Goal: Contribute content

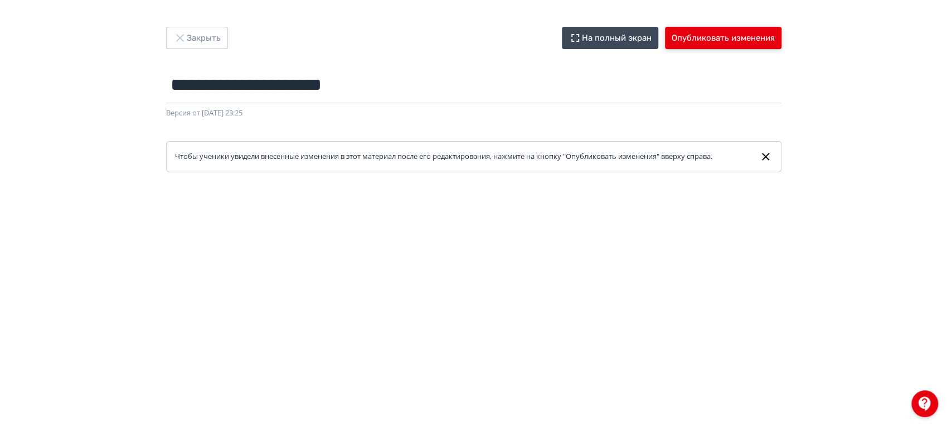
click at [720, 46] on button "Опубликовать изменения" at bounding box center [723, 38] width 116 height 22
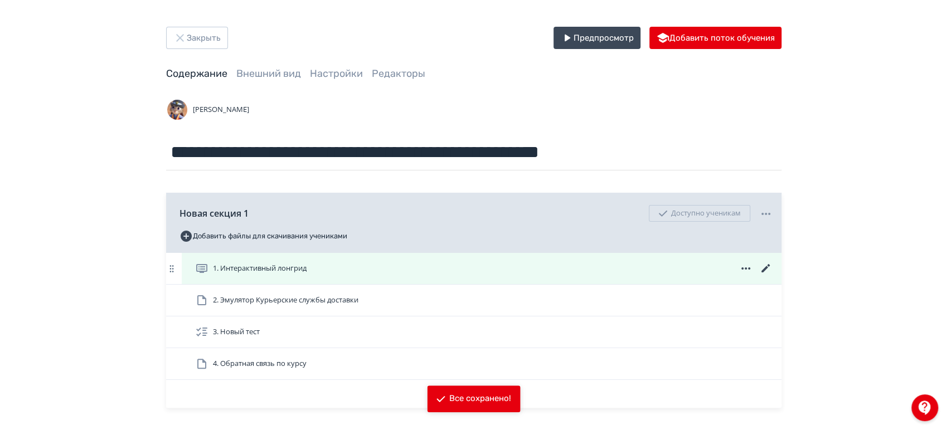
click at [769, 266] on icon at bounding box center [765, 268] width 13 height 13
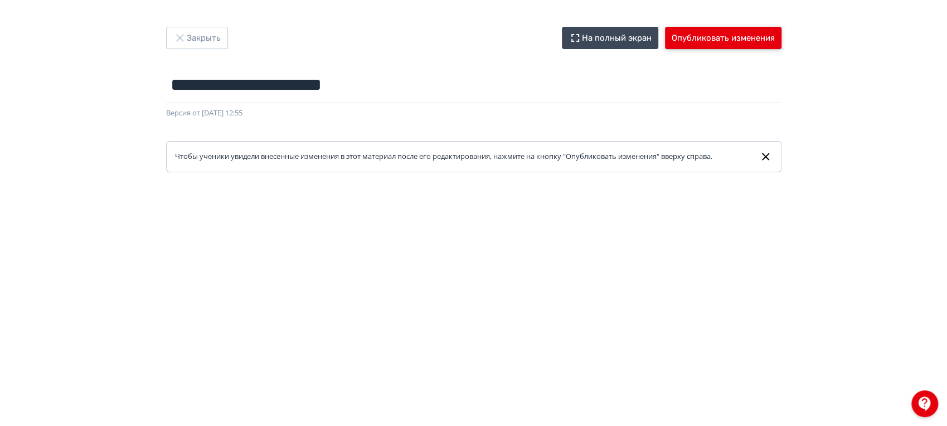
click at [737, 42] on button "Опубликовать изменения" at bounding box center [723, 38] width 116 height 22
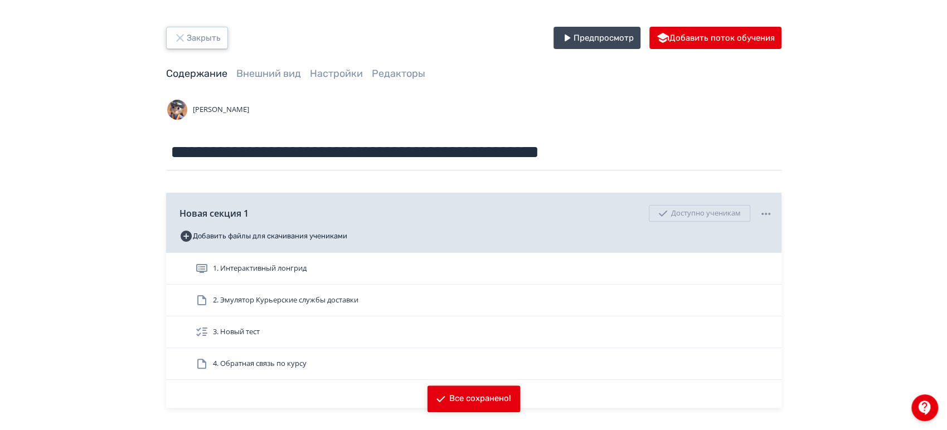
click at [209, 43] on button "Закрыть" at bounding box center [197, 38] width 62 height 22
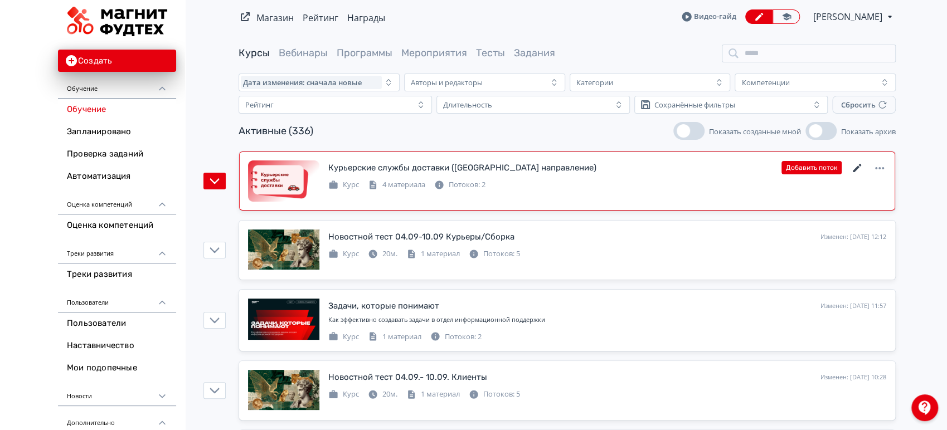
click at [859, 164] on icon at bounding box center [856, 168] width 8 height 8
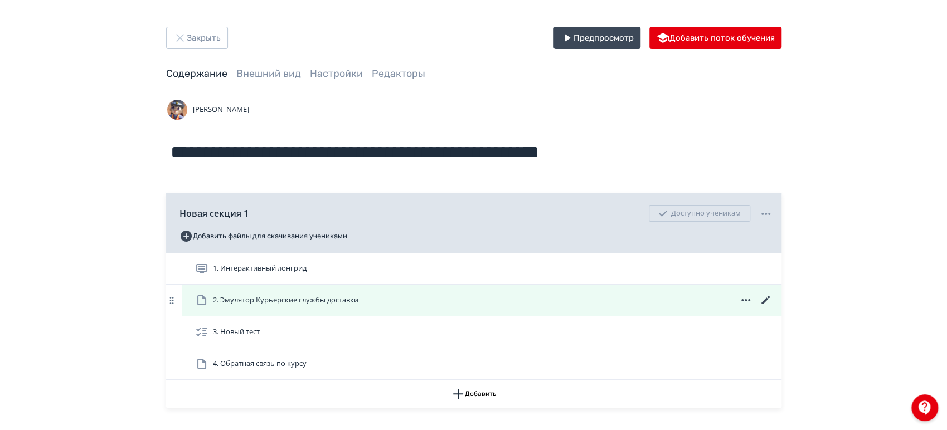
click at [767, 300] on icon at bounding box center [765, 300] width 13 height 13
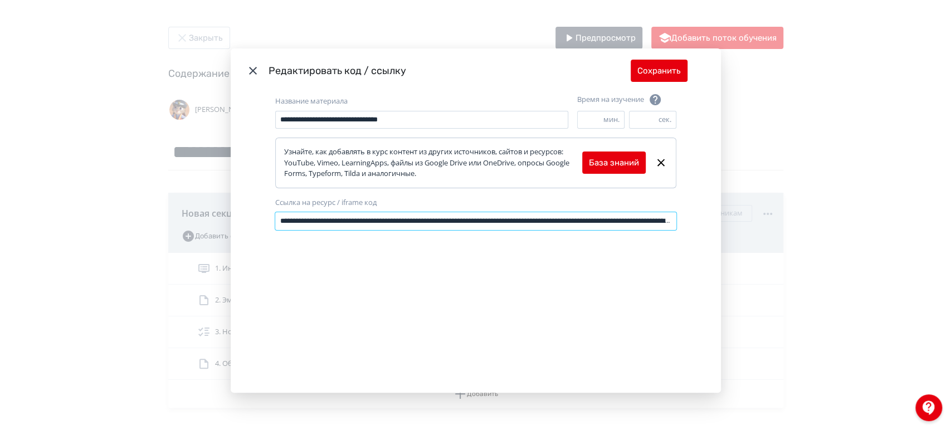
scroll to position [0, 237]
drag, startPoint x: 276, startPoint y: 220, endPoint x: 810, endPoint y: 205, distance: 533.4
click at [810, 205] on div "**********" at bounding box center [475, 215] width 951 height 430
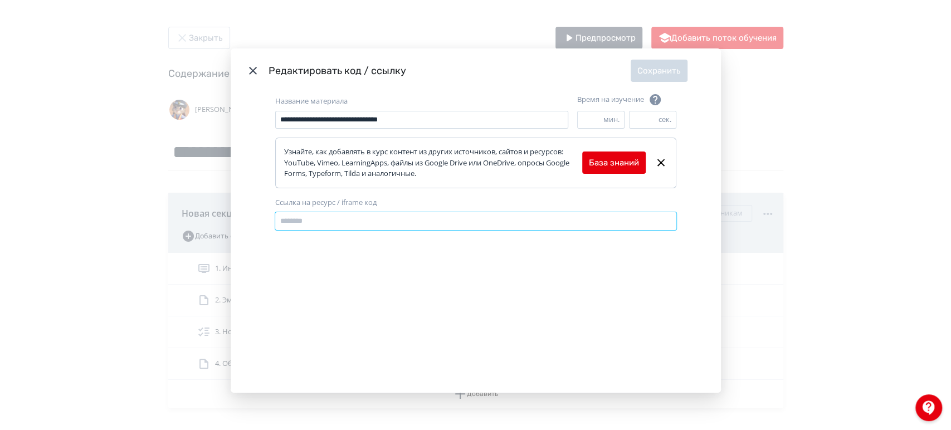
scroll to position [0, 0]
paste input "**********"
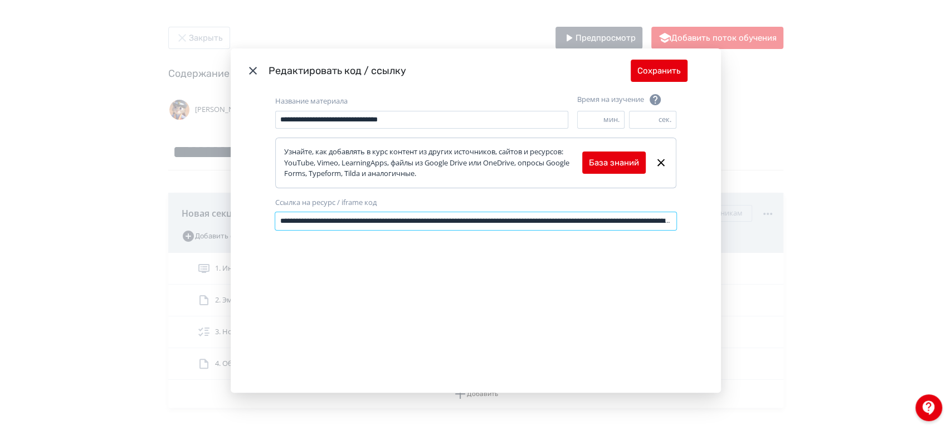
scroll to position [0, 738]
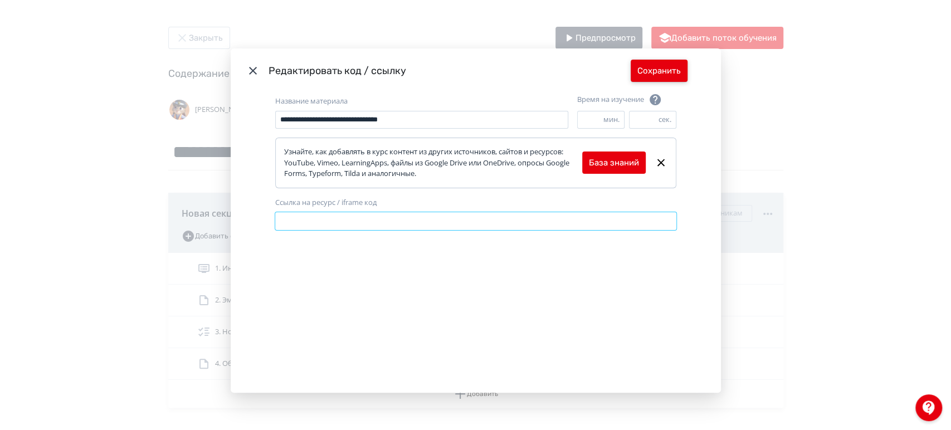
type input "**********"
click at [678, 64] on button "Сохранить" at bounding box center [659, 71] width 57 height 22
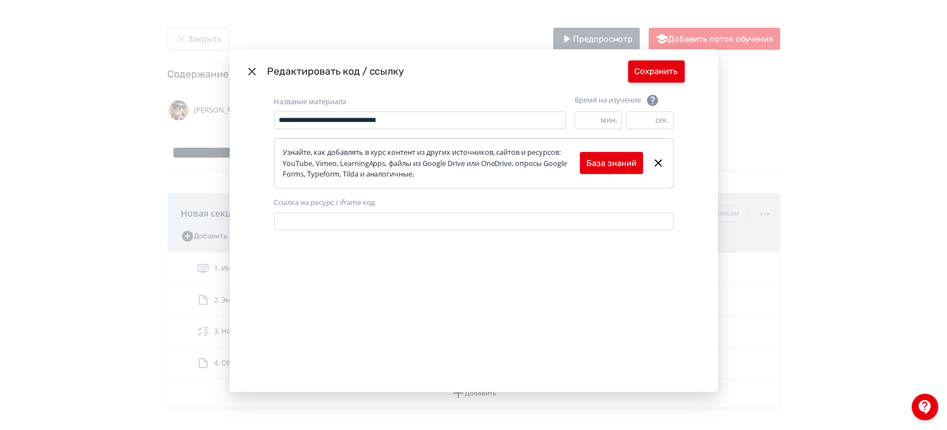
scroll to position [0, 0]
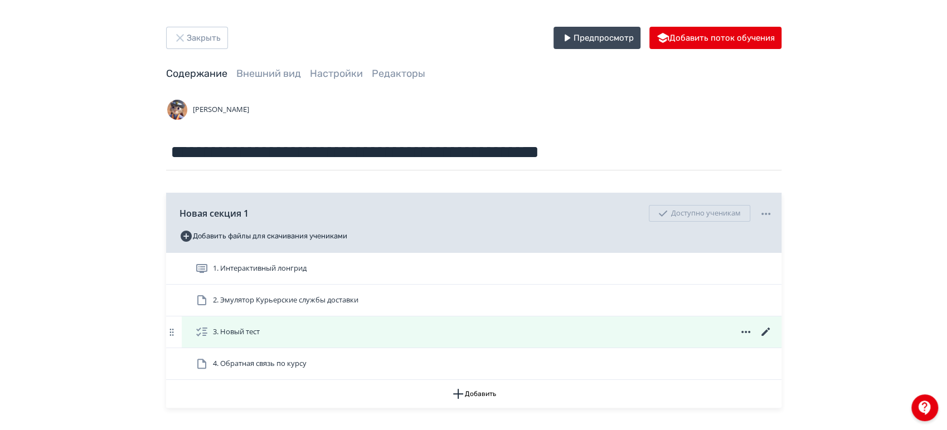
click at [765, 330] on icon at bounding box center [765, 332] width 8 height 8
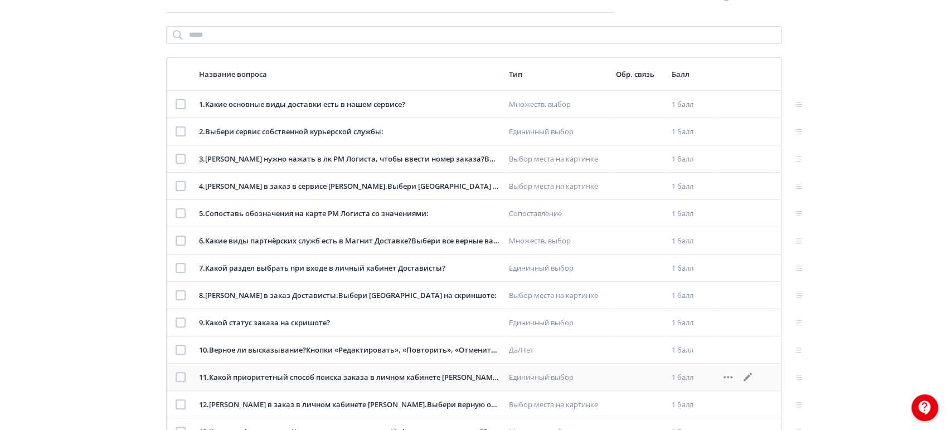
scroll to position [124, 0]
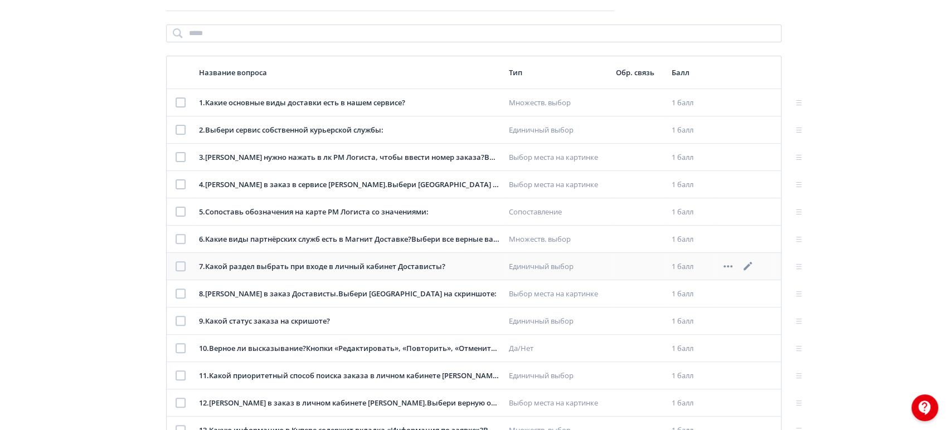
click at [745, 267] on icon at bounding box center [747, 266] width 8 height 8
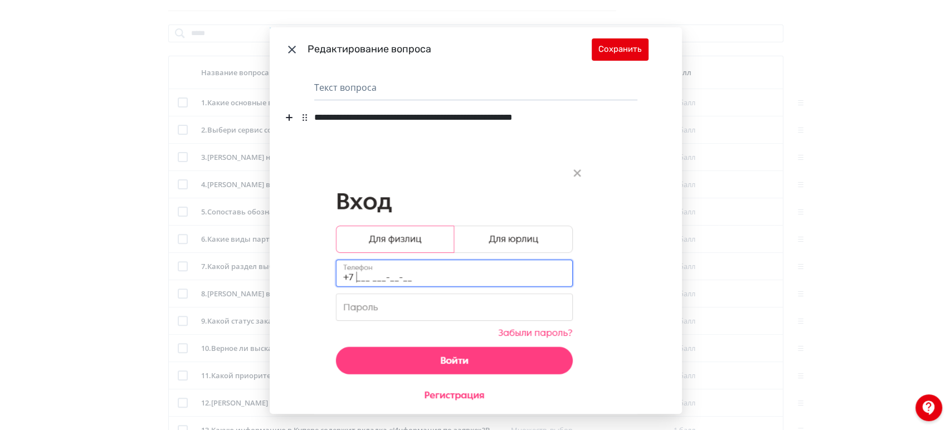
click at [371, 116] on div "**********" at bounding box center [456, 125] width 285 height 36
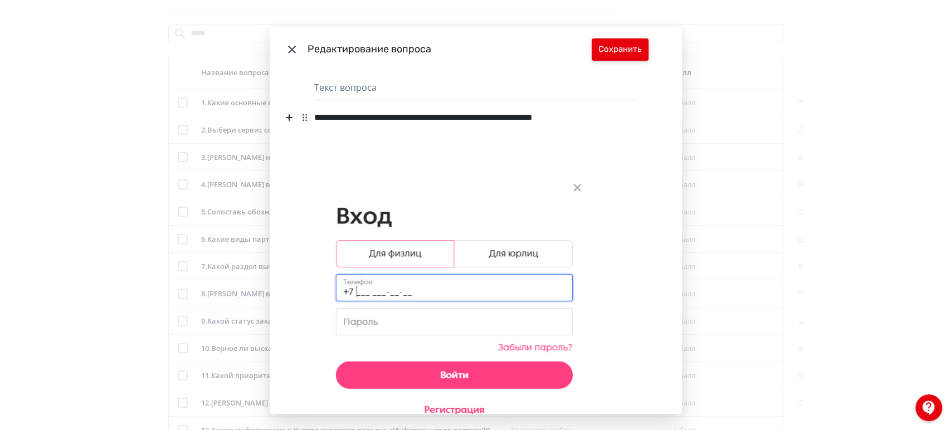
click at [634, 52] on button "Сохранить" at bounding box center [620, 49] width 57 height 22
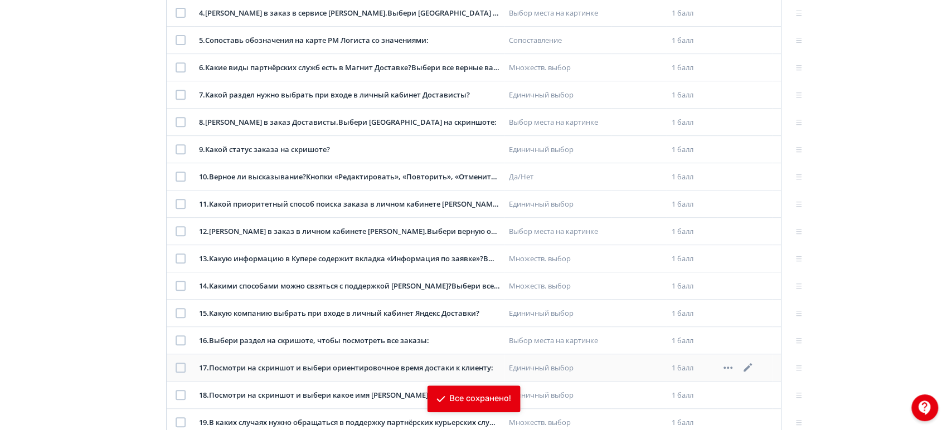
scroll to position [382, 0]
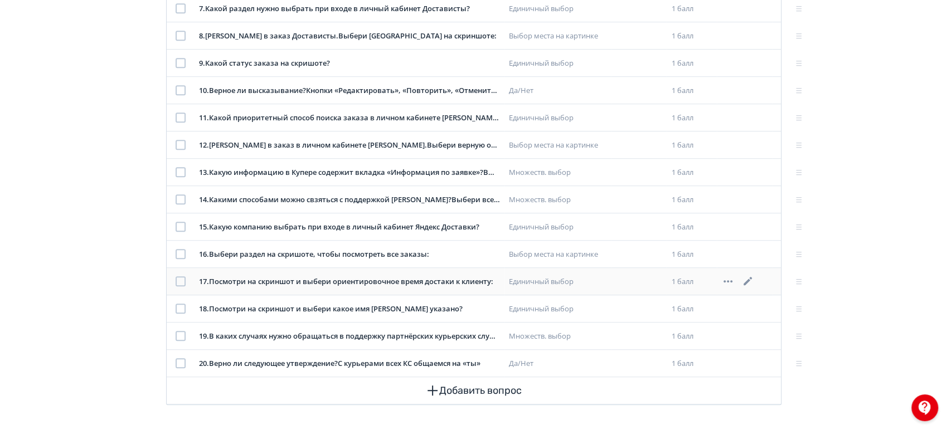
click at [749, 280] on icon at bounding box center [747, 281] width 8 height 8
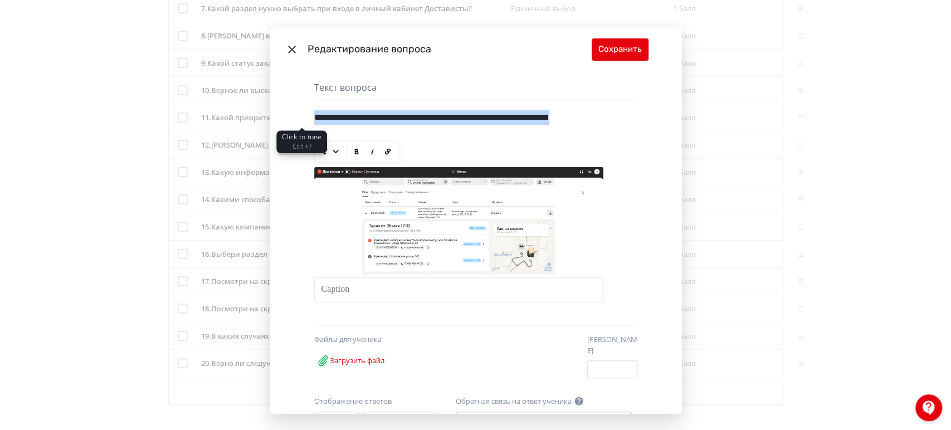
drag, startPoint x: 391, startPoint y: 131, endPoint x: 308, endPoint y: 119, distance: 83.9
click at [308, 119] on div "**********" at bounding box center [476, 243] width 412 height 343
paste div "Modal"
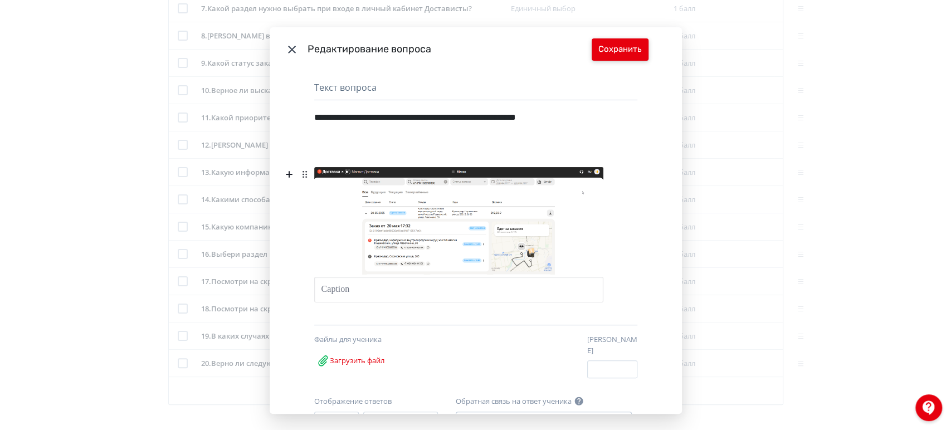
click at [609, 51] on button "Сохранить" at bounding box center [620, 49] width 57 height 22
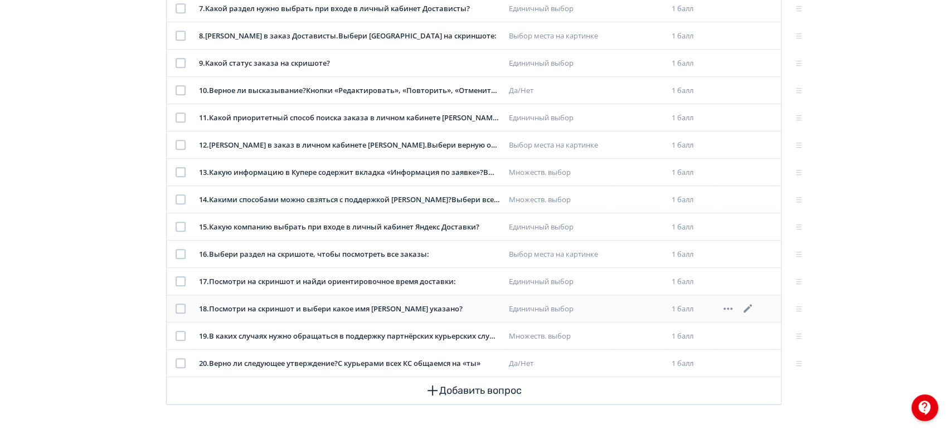
click at [752, 306] on icon at bounding box center [747, 308] width 13 height 13
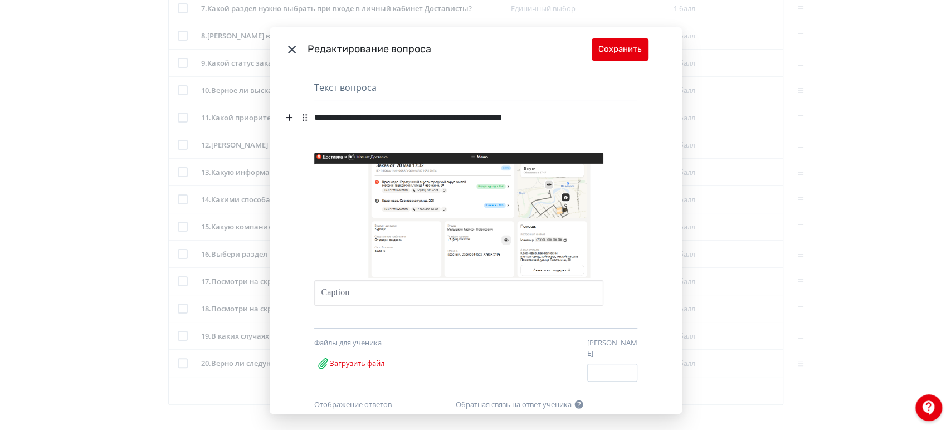
click at [455, 117] on div "**********" at bounding box center [456, 125] width 285 height 36
drag, startPoint x: 579, startPoint y: 116, endPoint x: 588, endPoint y: 115, distance: 8.4
click at [588, 115] on div "**********" at bounding box center [456, 125] width 285 height 36
click at [608, 46] on button "Сохранить" at bounding box center [620, 49] width 57 height 22
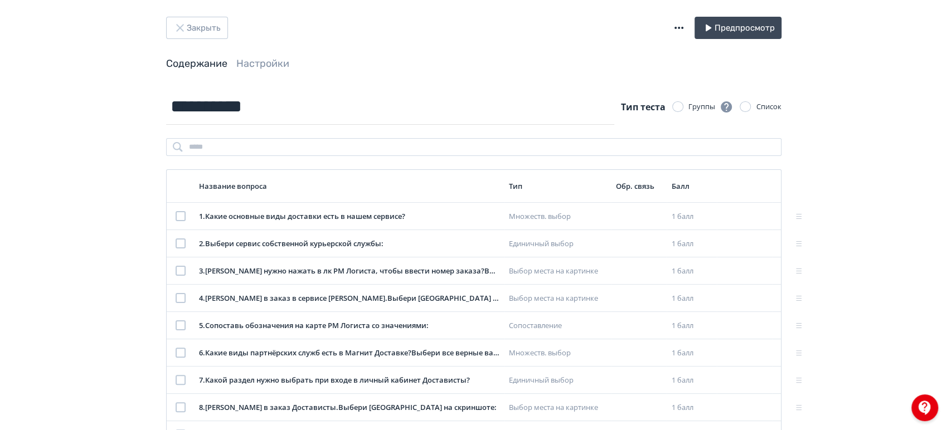
scroll to position [0, 0]
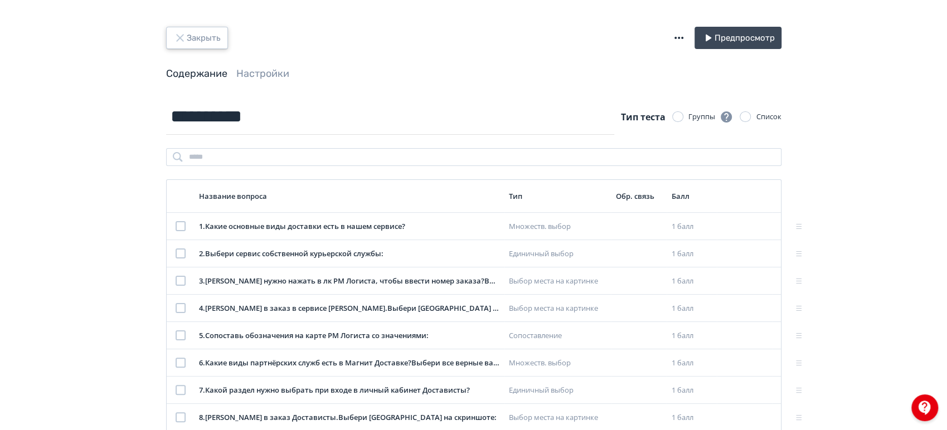
click at [212, 40] on button "Закрыть" at bounding box center [197, 38] width 62 height 22
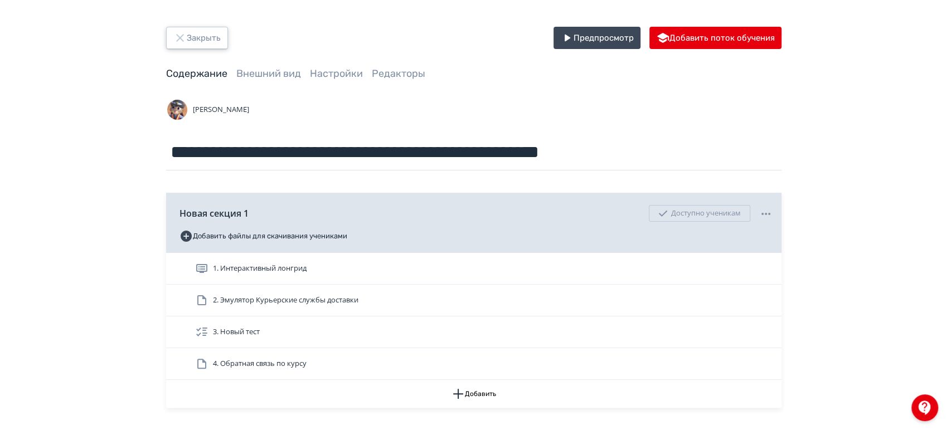
click at [212, 40] on button "Закрыть" at bounding box center [197, 38] width 62 height 22
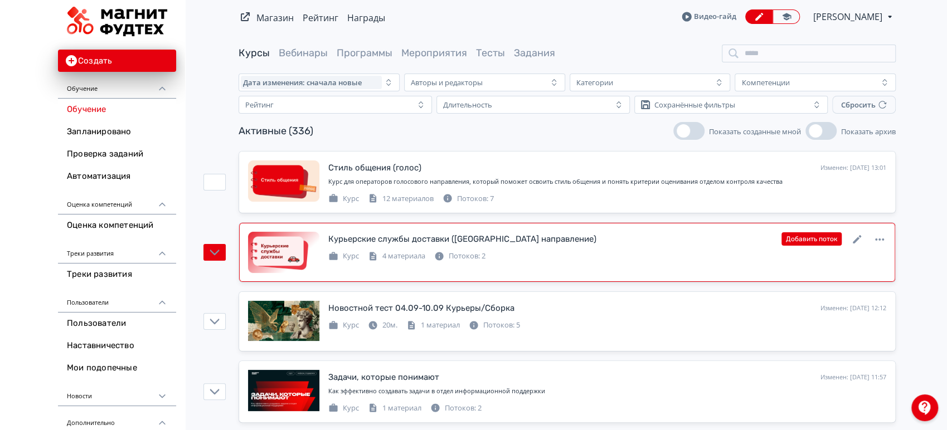
scroll to position [62, 0]
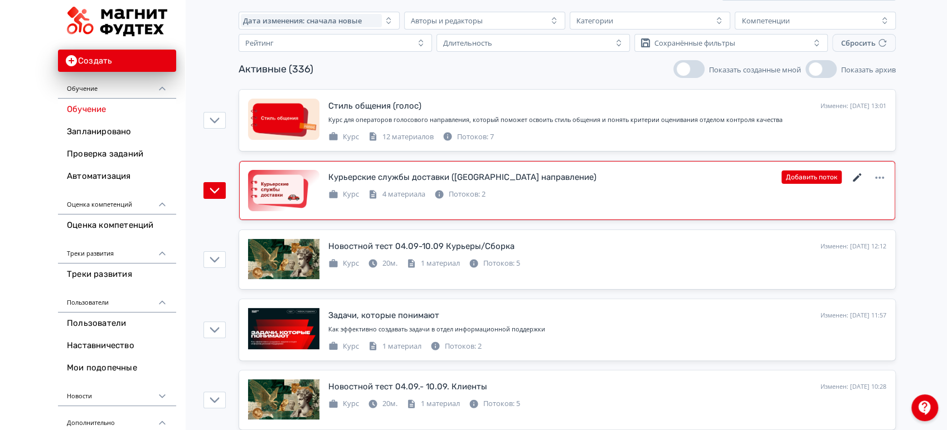
click at [857, 177] on icon at bounding box center [856, 177] width 8 height 8
